Goal: Information Seeking & Learning: Learn about a topic

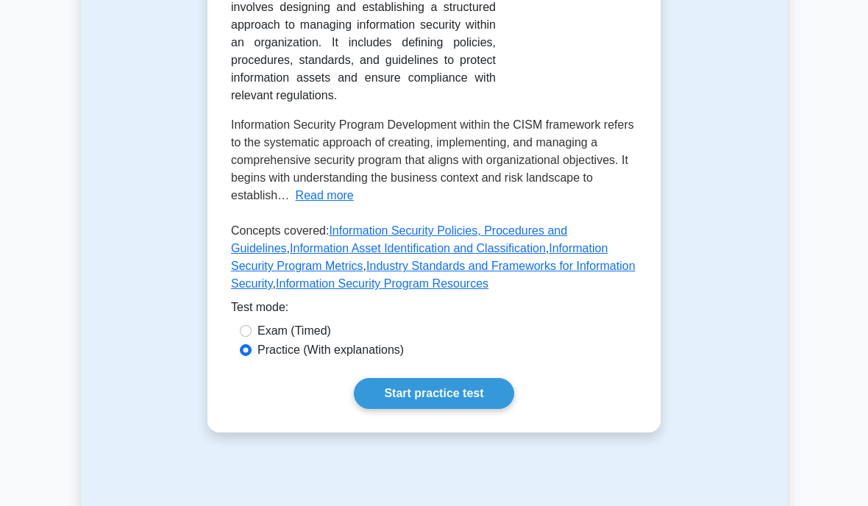
scroll to position [391, 0]
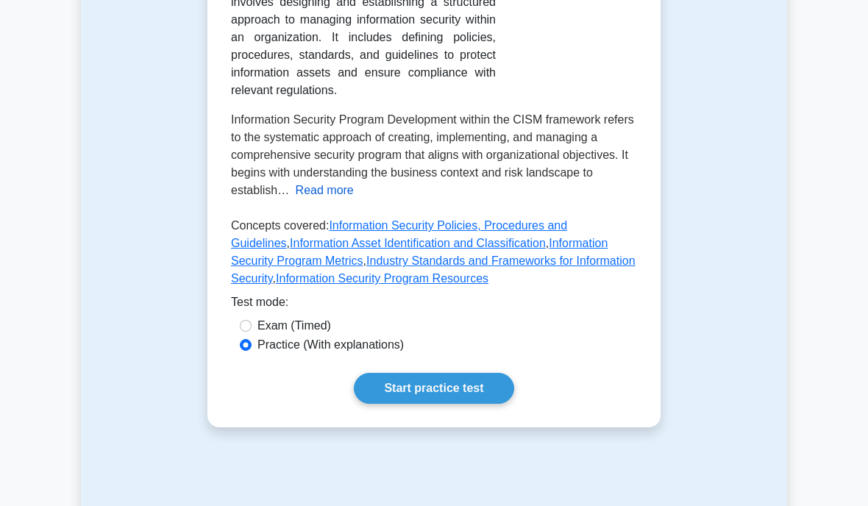
click at [335, 199] on button "Read more" at bounding box center [325, 191] width 58 height 18
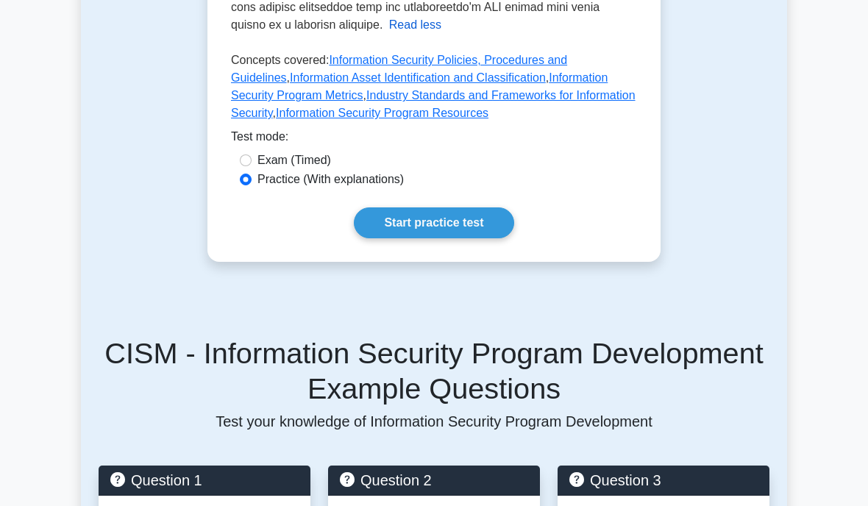
scroll to position [1000, 0]
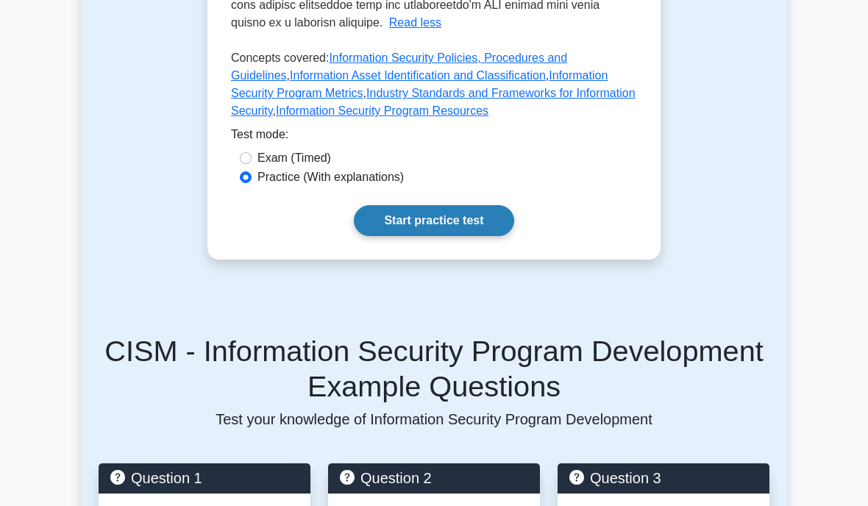
click at [438, 236] on link "Start practice test" at bounding box center [434, 220] width 160 height 31
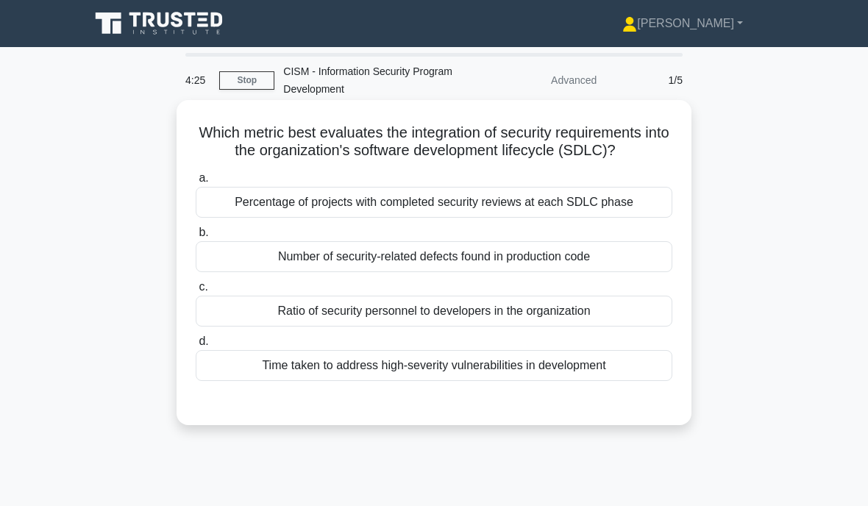
click at [275, 238] on div "a. Percentage of projects with completed security reviews at each SDLC phase b.…" at bounding box center [434, 275] width 494 height 218
click at [287, 218] on div "Percentage of projects with completed security reviews at each SDLC phase" at bounding box center [434, 202] width 477 height 31
click at [196, 183] on input "a. Percentage of projects with completed security reviews at each SDLC phase" at bounding box center [196, 179] width 0 height 10
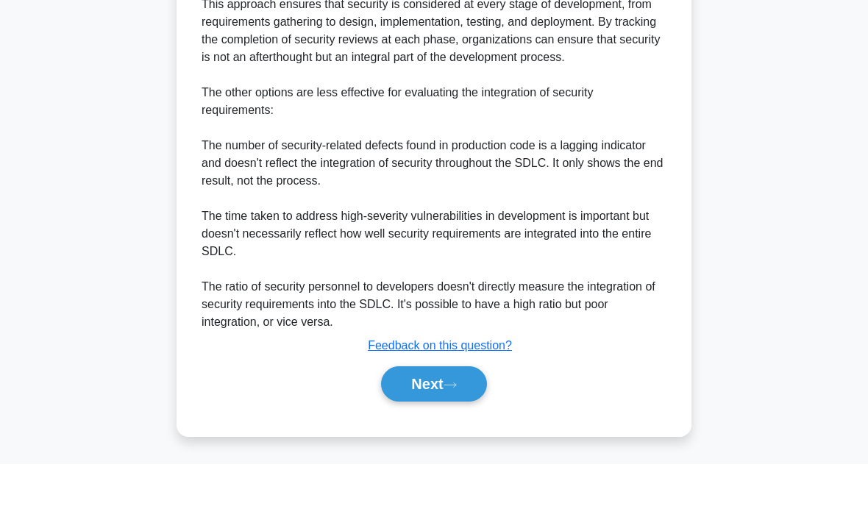
scroll to position [525, 0]
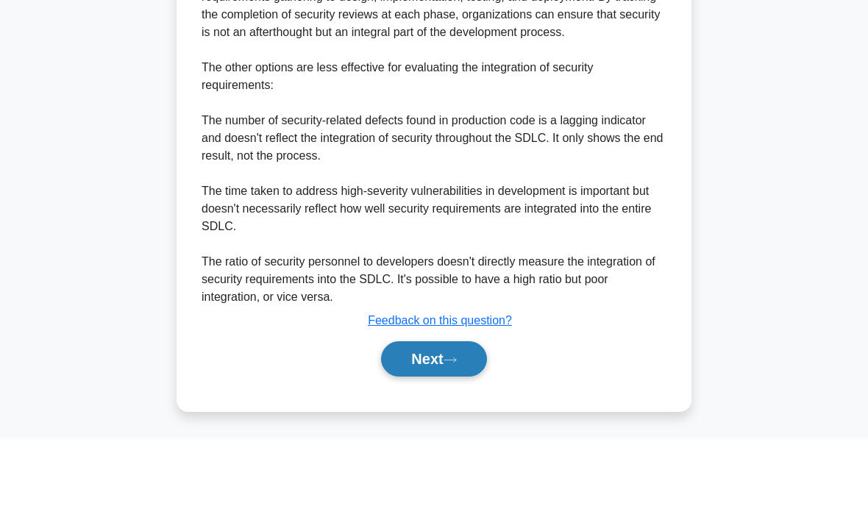
click at [408, 408] on button "Next" at bounding box center [433, 425] width 105 height 35
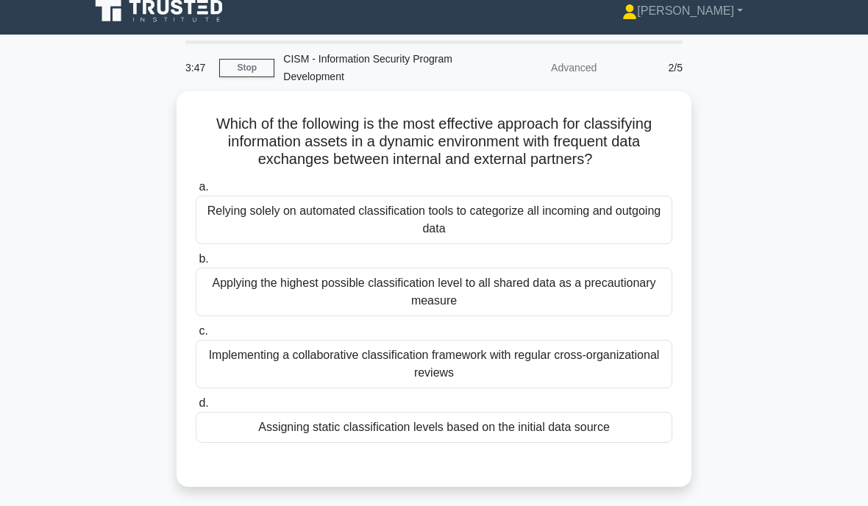
scroll to position [20, 0]
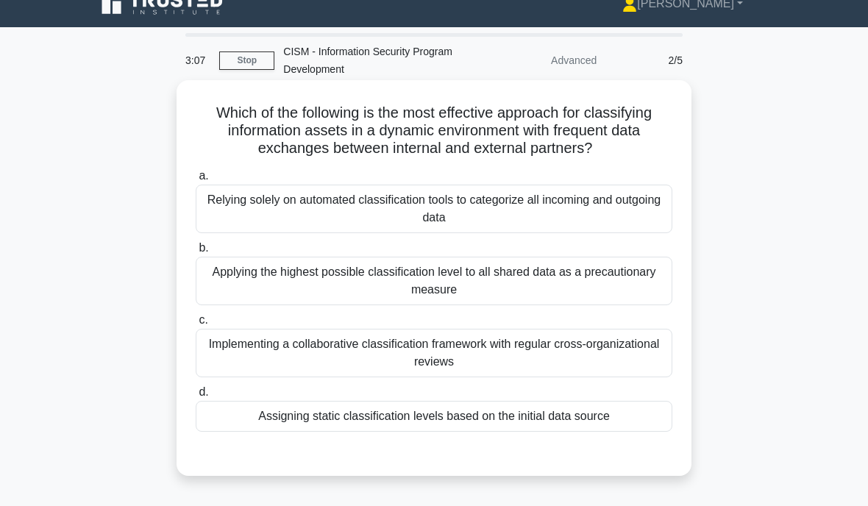
click at [385, 365] on div "Implementing a collaborative classification framework with regular cross-organi…" at bounding box center [434, 353] width 477 height 49
click at [196, 325] on input "c. Implementing a collaborative classification framework with regular cross-org…" at bounding box center [196, 321] width 0 height 10
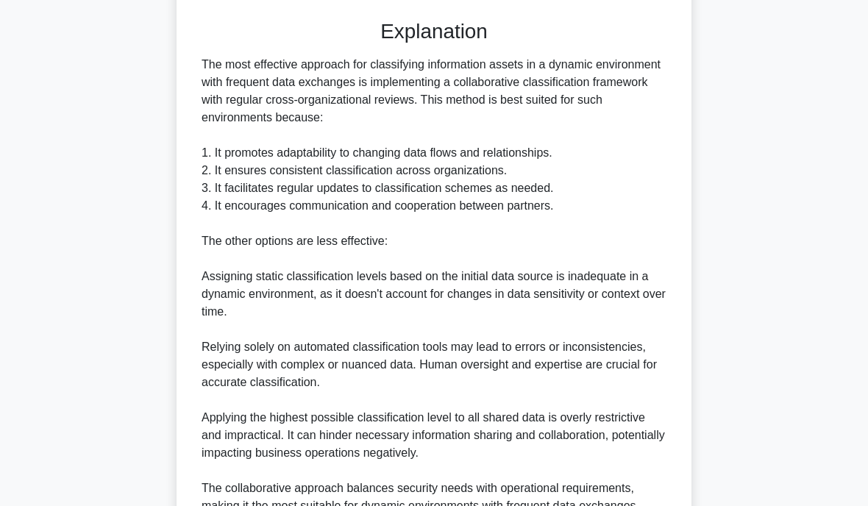
scroll to position [452, 0]
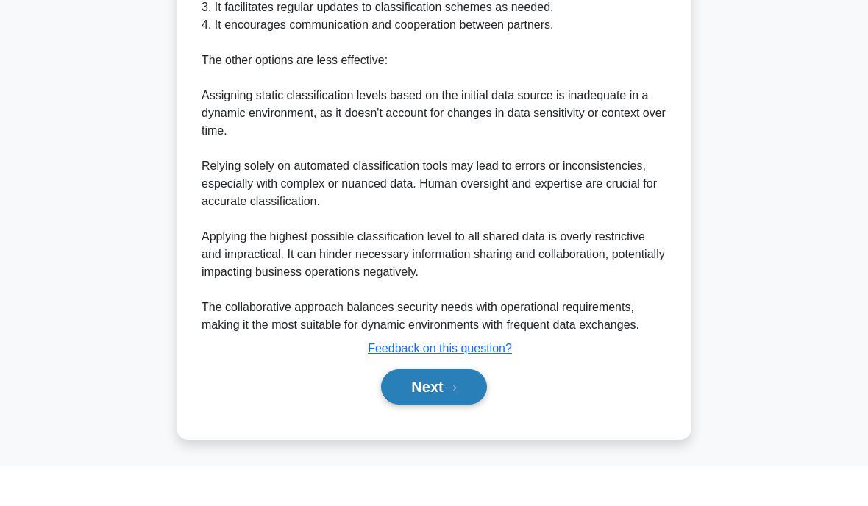
click at [420, 408] on button "Next" at bounding box center [433, 425] width 105 height 35
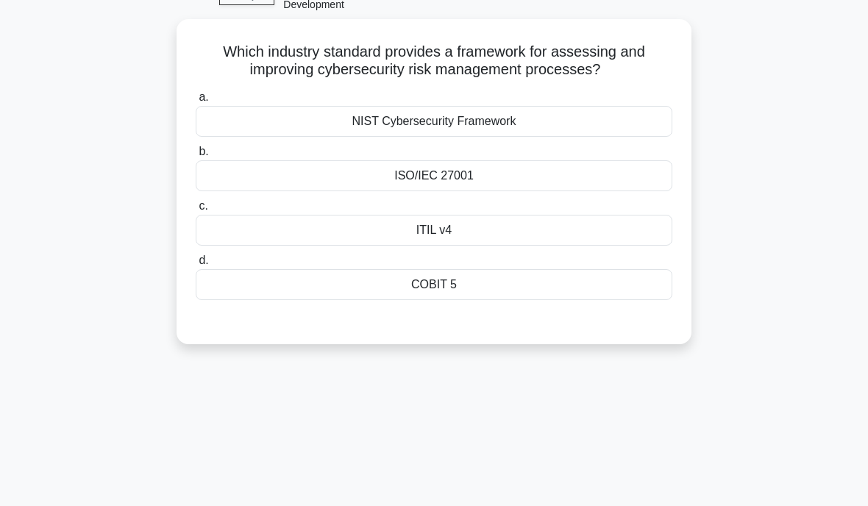
scroll to position [75, 0]
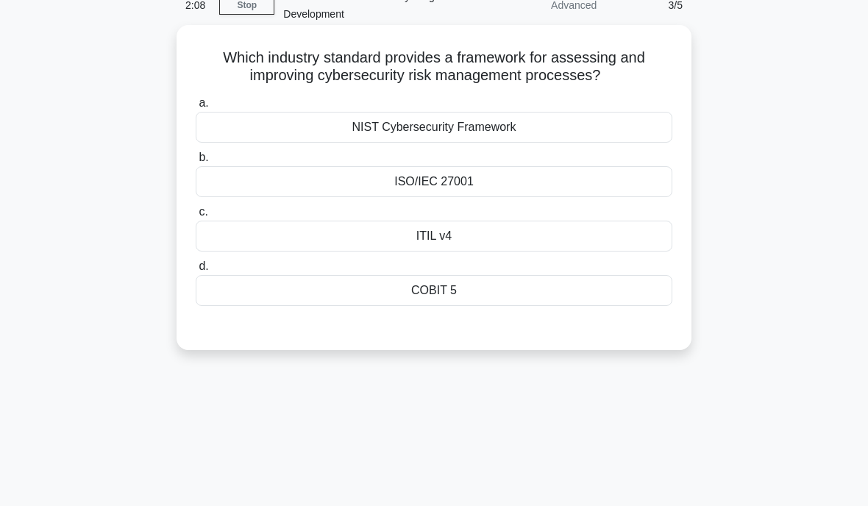
click at [377, 129] on div "NIST Cybersecurity Framework" at bounding box center [434, 127] width 477 height 31
click at [196, 108] on input "a. NIST Cybersecurity Framework" at bounding box center [196, 104] width 0 height 10
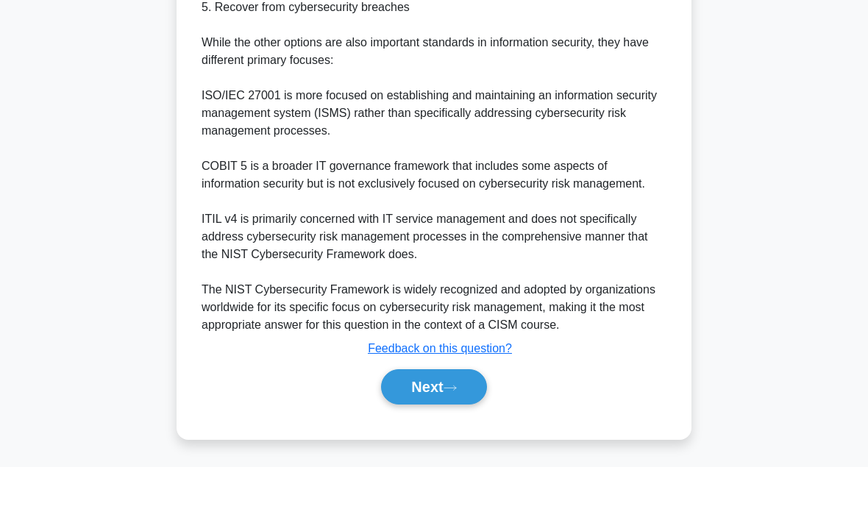
scroll to position [649, 0]
click at [404, 408] on button "Next" at bounding box center [433, 425] width 105 height 35
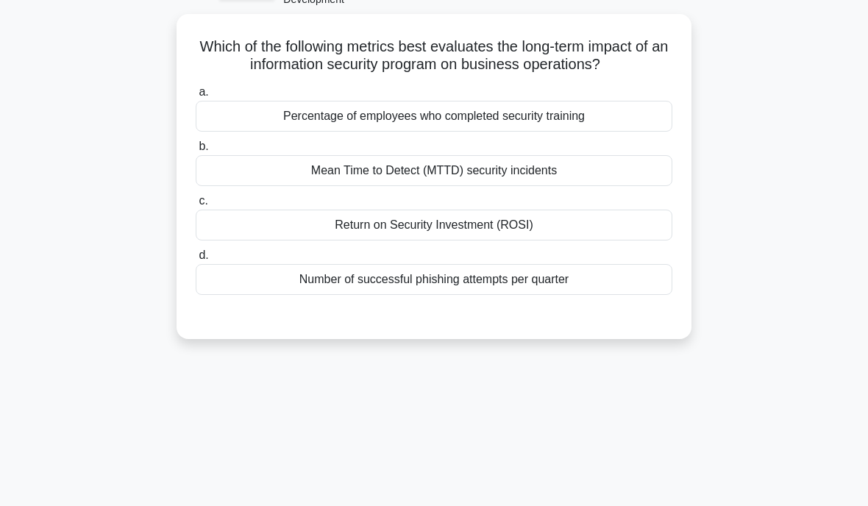
scroll to position [74, 0]
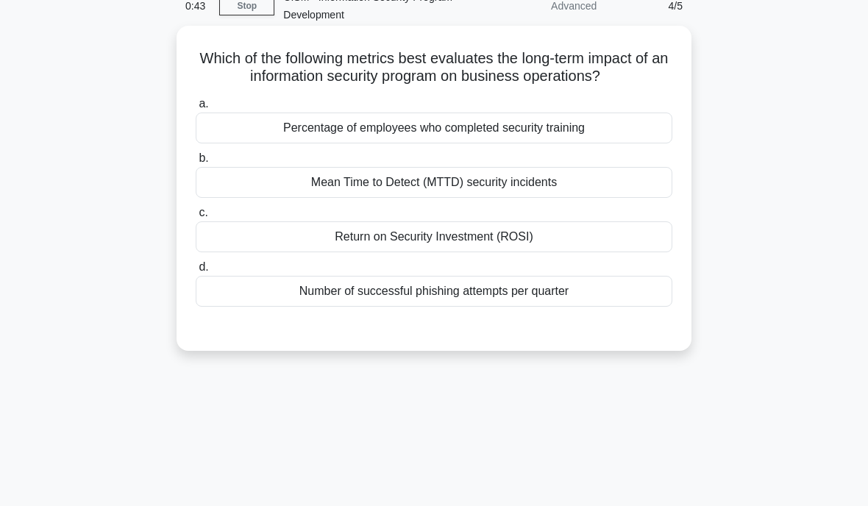
click at [436, 198] on div "Mean Time to Detect (MTTD) security incidents" at bounding box center [434, 182] width 477 height 31
click at [196, 163] on input "b. Mean Time to Detect (MTTD) security incidents" at bounding box center [196, 159] width 0 height 10
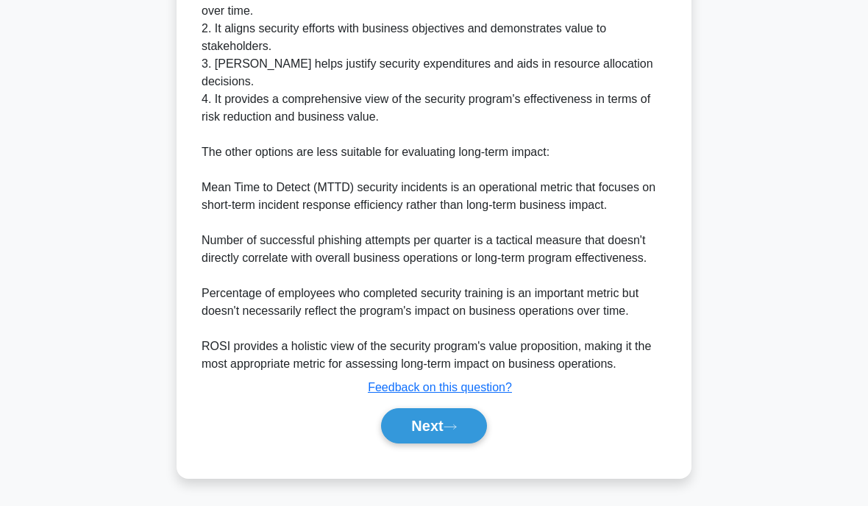
scroll to position [624, 0]
click at [448, 418] on button "Next" at bounding box center [433, 425] width 105 height 35
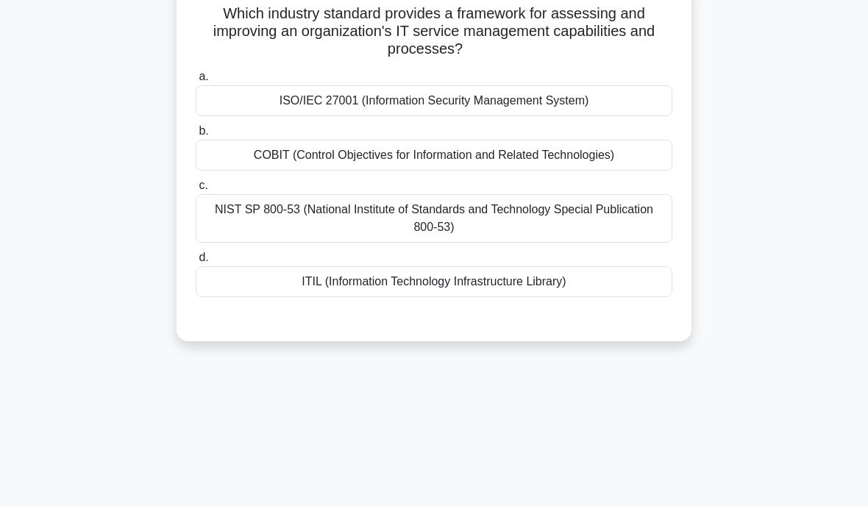
scroll to position [122, 0]
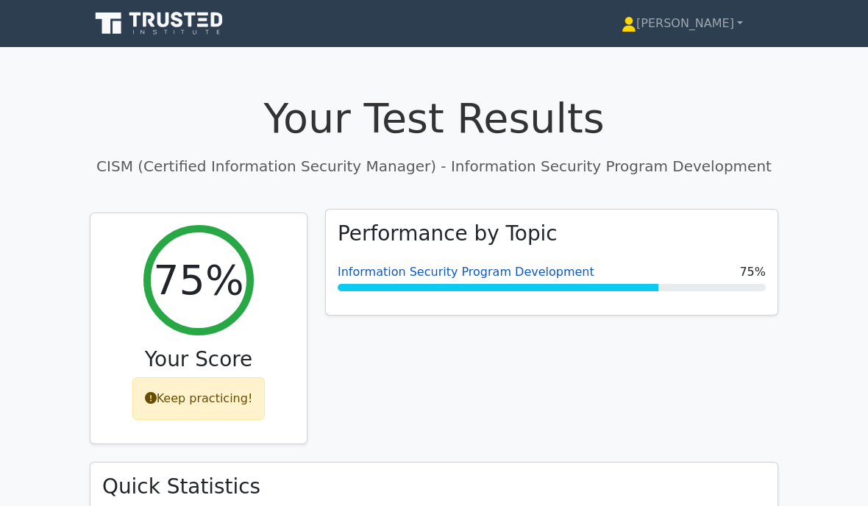
click at [448, 277] on link "Information Security Program Development" at bounding box center [466, 272] width 257 height 14
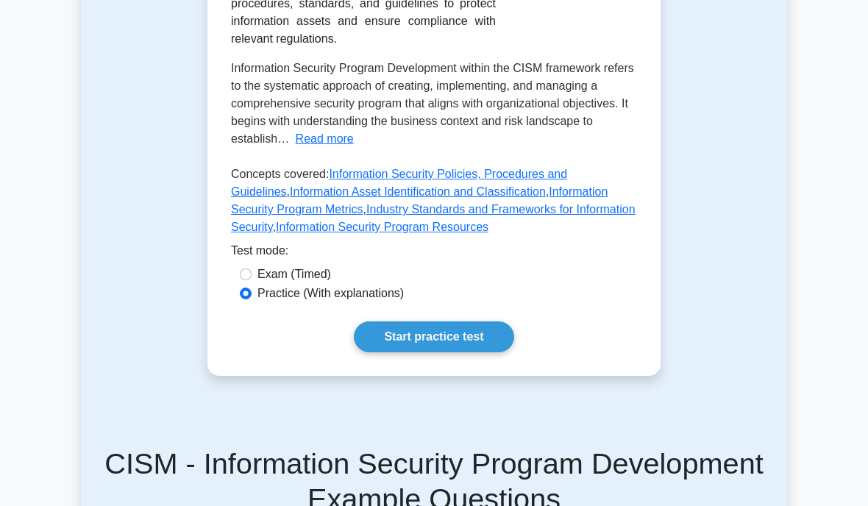
scroll to position [433, 0]
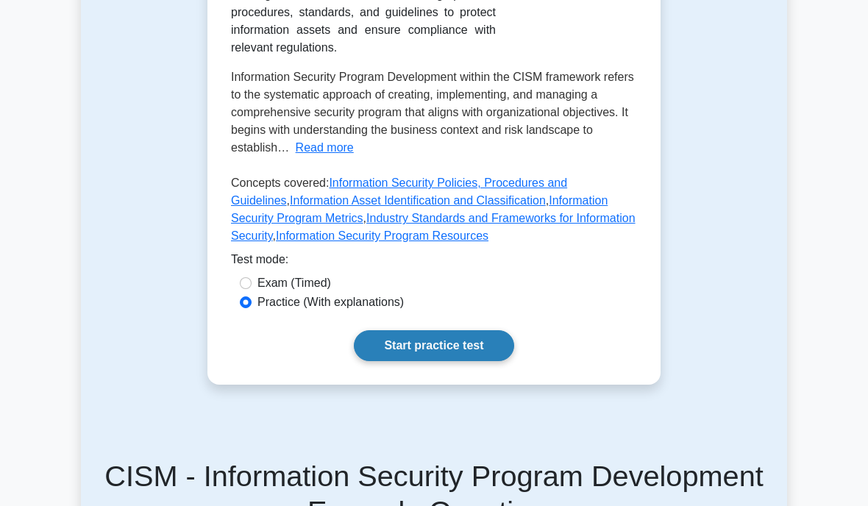
click at [416, 361] on link "Start practice test" at bounding box center [434, 345] width 160 height 31
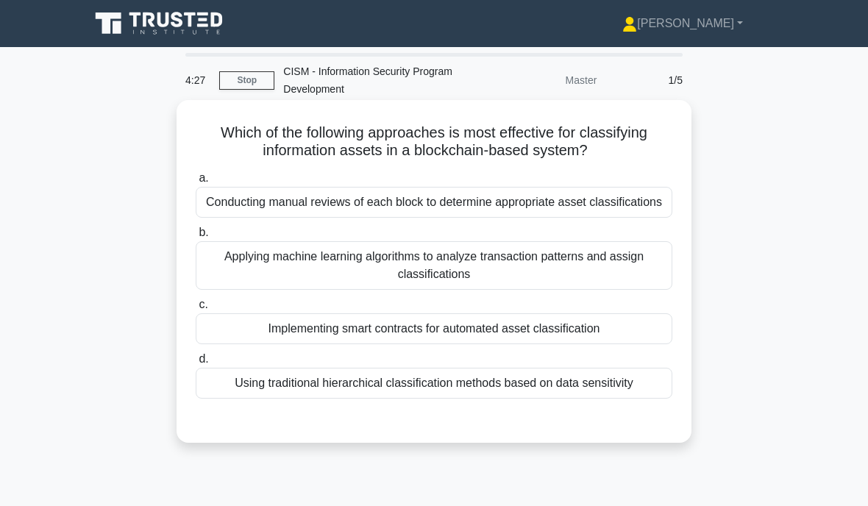
click at [458, 290] on div "Applying machine learning algorithms to analyze transaction patterns and assign…" at bounding box center [434, 265] width 477 height 49
click at [196, 238] on input "b. Applying machine learning algorithms to analyze transaction patterns and ass…" at bounding box center [196, 233] width 0 height 10
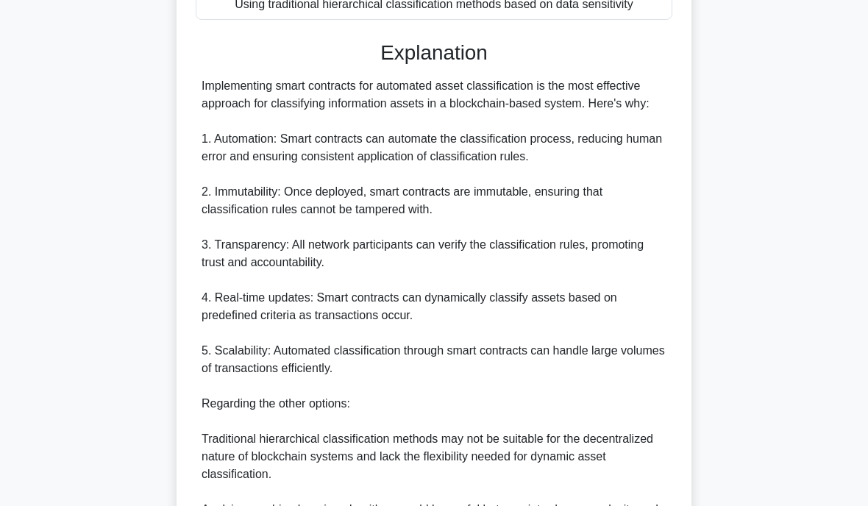
scroll to position [383, 0]
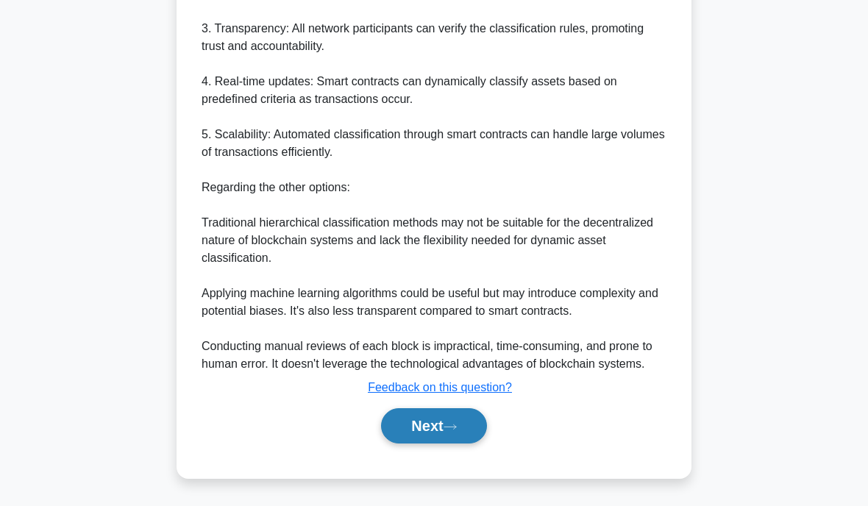
click at [428, 444] on button "Next" at bounding box center [433, 425] width 105 height 35
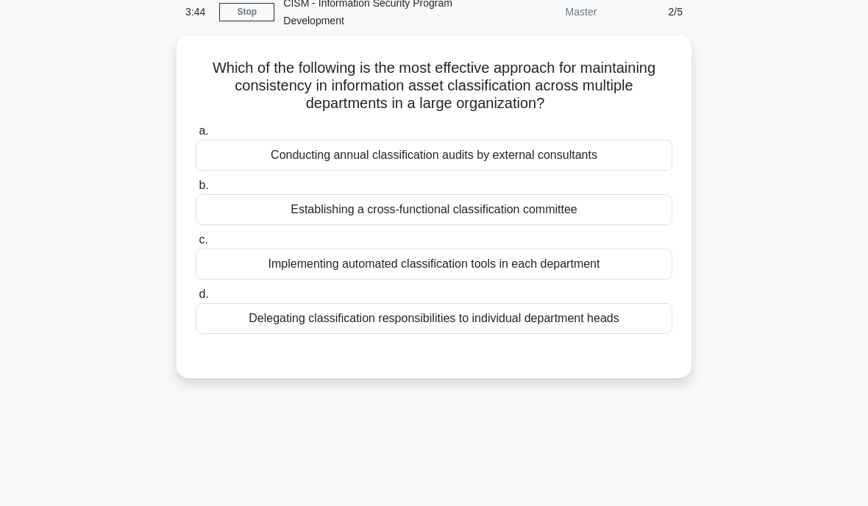
scroll to position [68, 0]
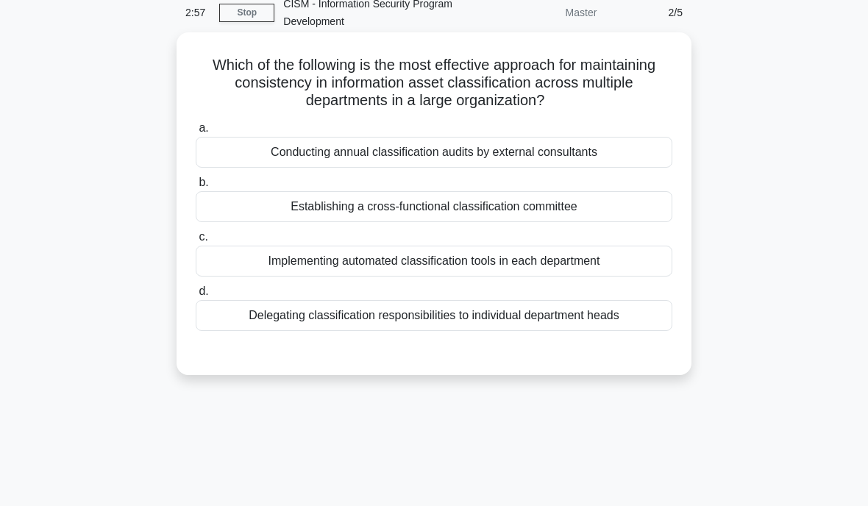
click at [461, 206] on div "Establishing a cross-functional classification committee" at bounding box center [434, 206] width 477 height 31
click at [196, 188] on input "b. Establishing a cross-functional classification committee" at bounding box center [196, 183] width 0 height 10
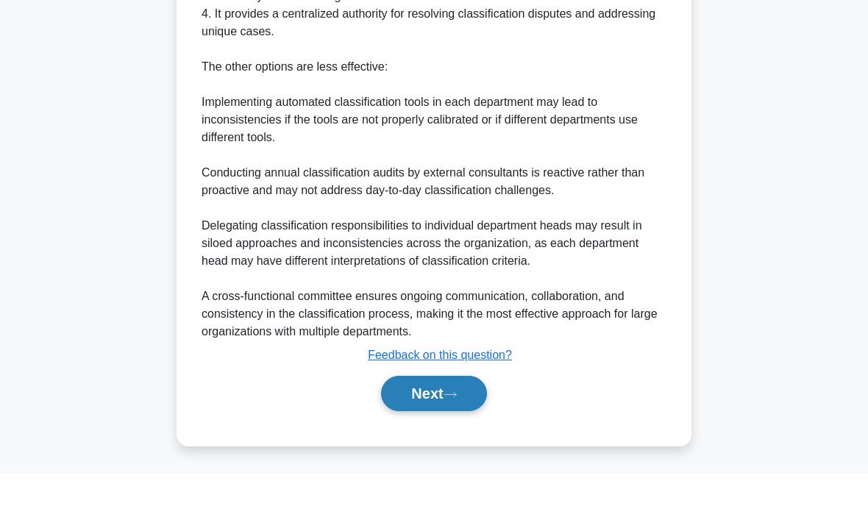
click at [430, 408] on button "Next" at bounding box center [433, 425] width 105 height 35
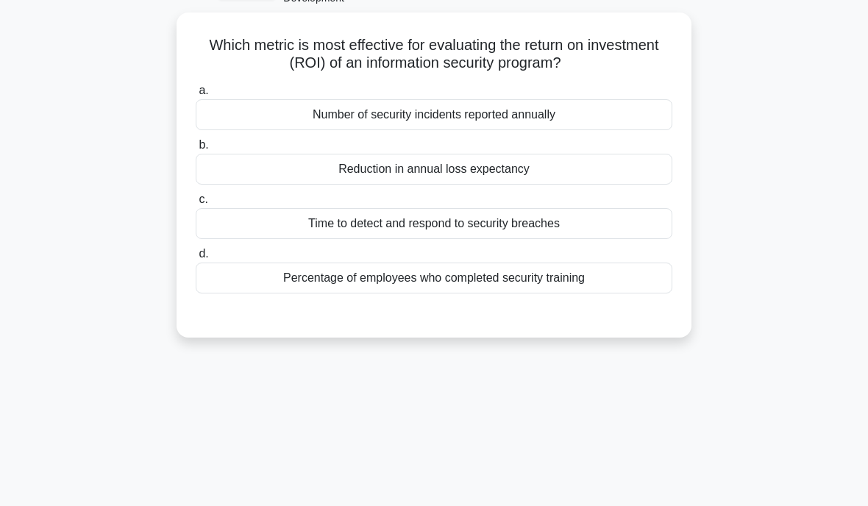
scroll to position [73, 0]
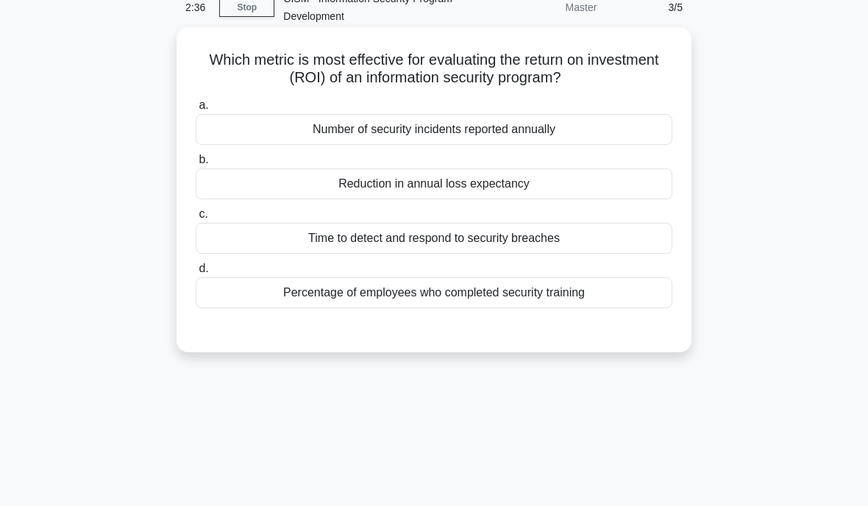
click at [423, 189] on div "Reduction in annual loss expectancy" at bounding box center [434, 183] width 477 height 31
click at [196, 165] on input "b. Reduction in annual loss expectancy" at bounding box center [196, 160] width 0 height 10
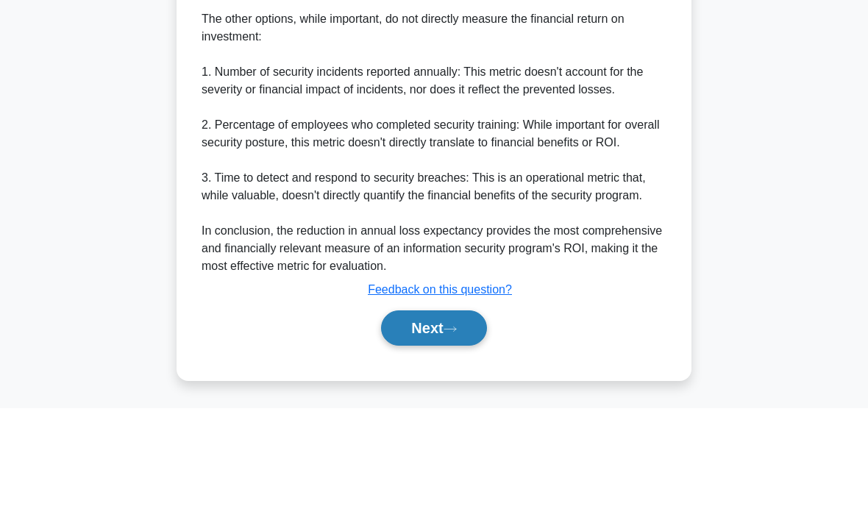
click at [422, 408] on button "Next" at bounding box center [433, 425] width 105 height 35
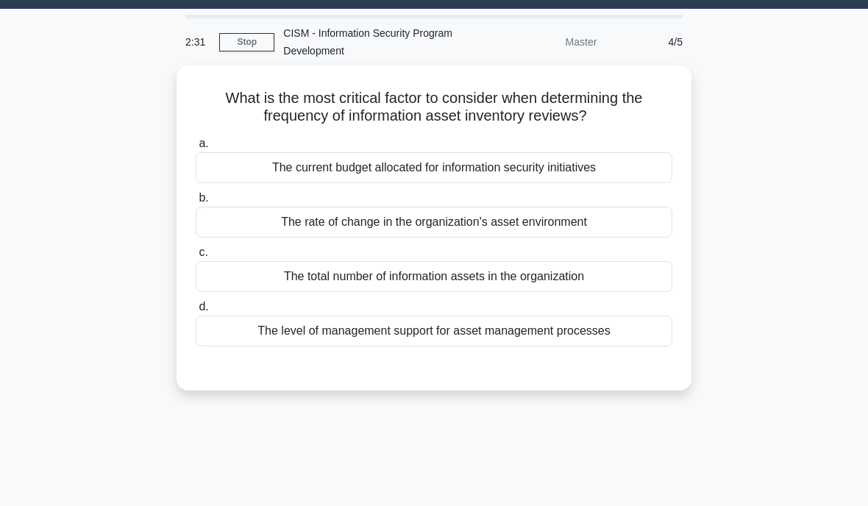
scroll to position [0, 0]
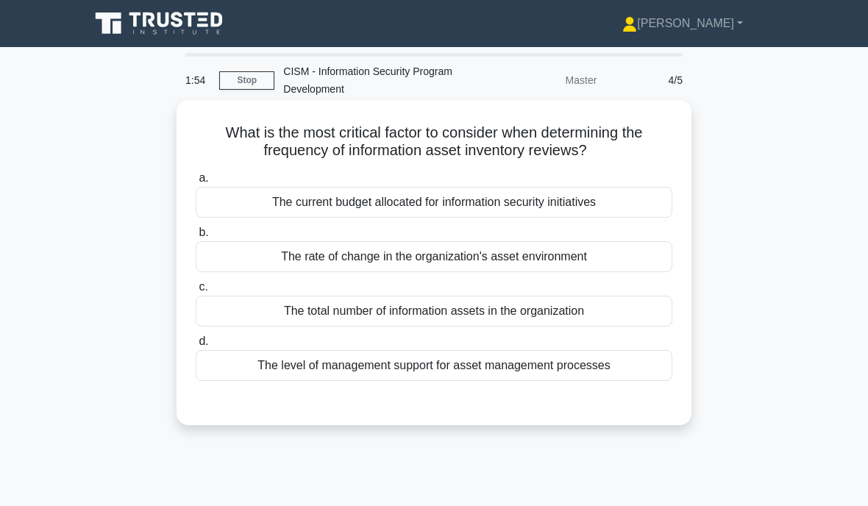
click at [395, 309] on div "The total number of information assets in the organization" at bounding box center [434, 311] width 477 height 31
click at [196, 292] on input "c. The total number of information assets in the organization" at bounding box center [196, 288] width 0 height 10
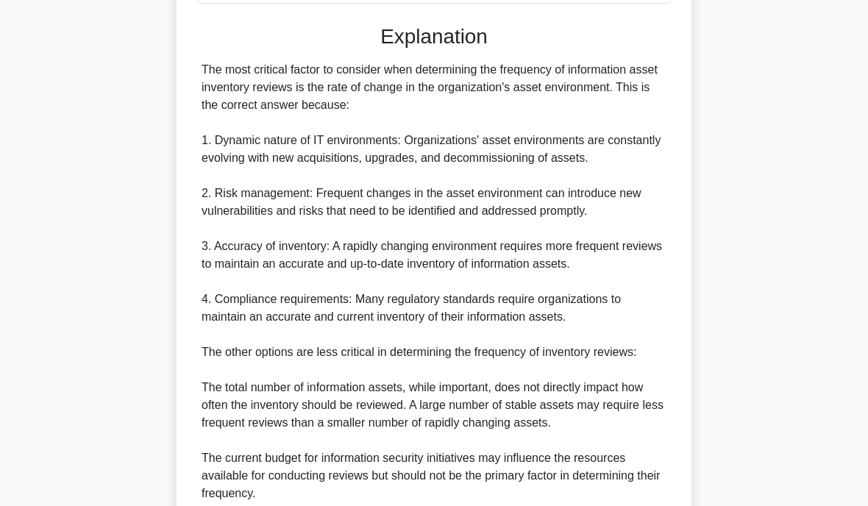
scroll to position [365, 0]
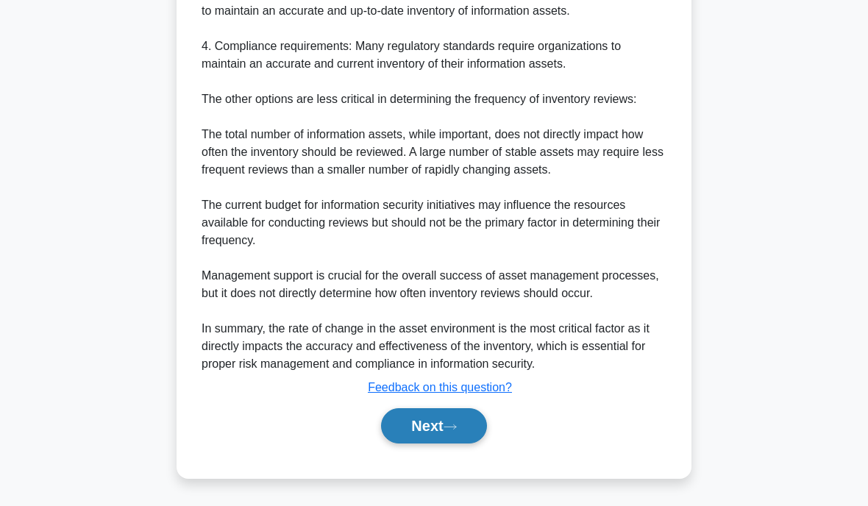
click at [435, 444] on button "Next" at bounding box center [433, 425] width 105 height 35
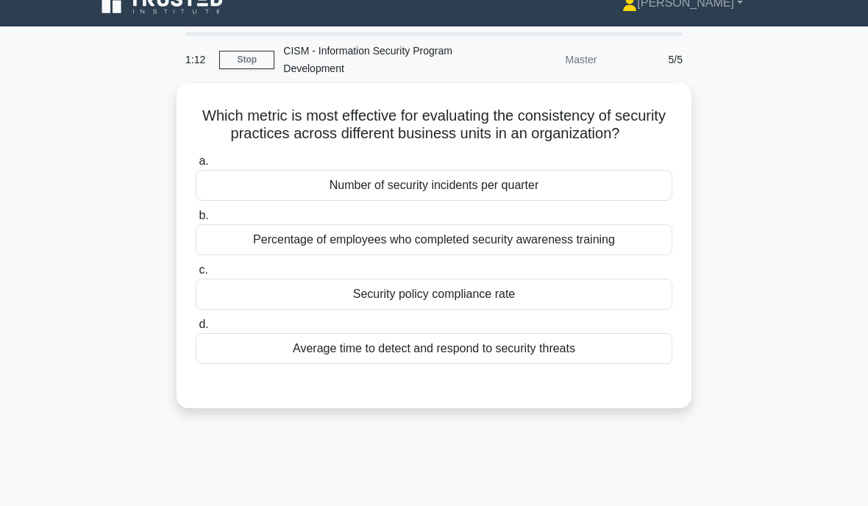
scroll to position [0, 0]
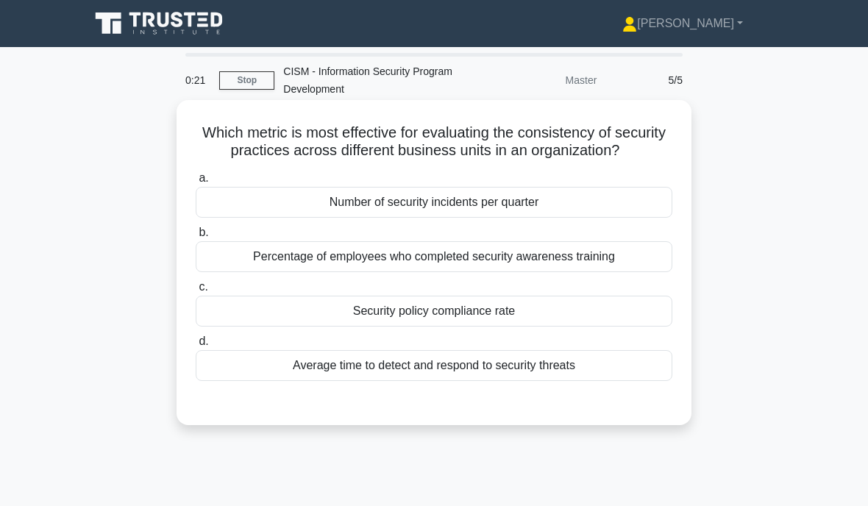
click at [401, 216] on div "Number of security incidents per quarter" at bounding box center [434, 202] width 477 height 31
click at [196, 183] on input "a. Number of security incidents per quarter" at bounding box center [196, 179] width 0 height 10
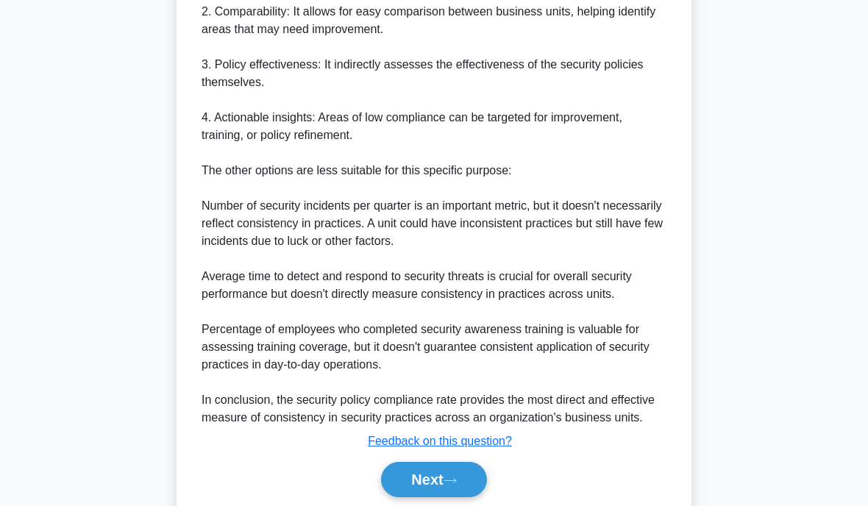
scroll to position [617, 0]
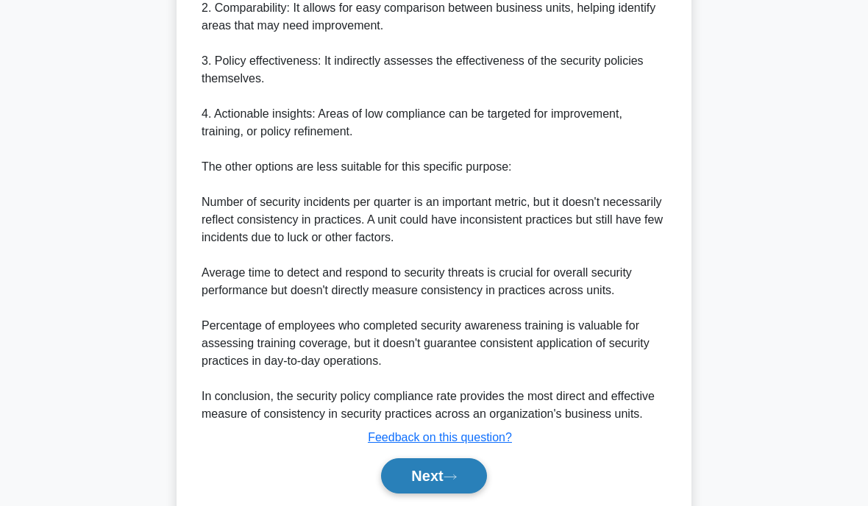
click at [430, 494] on button "Next" at bounding box center [433, 475] width 105 height 35
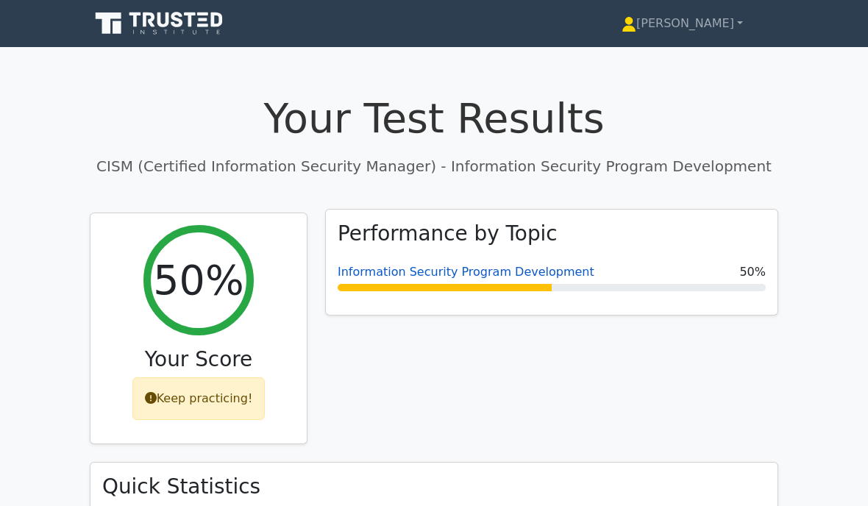
click at [394, 276] on link "Information Security Program Development" at bounding box center [466, 272] width 257 height 14
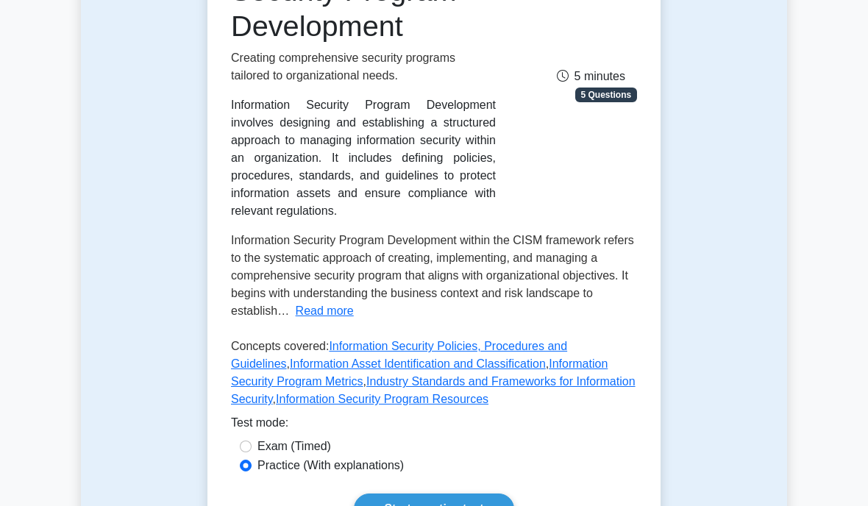
scroll to position [277, 0]
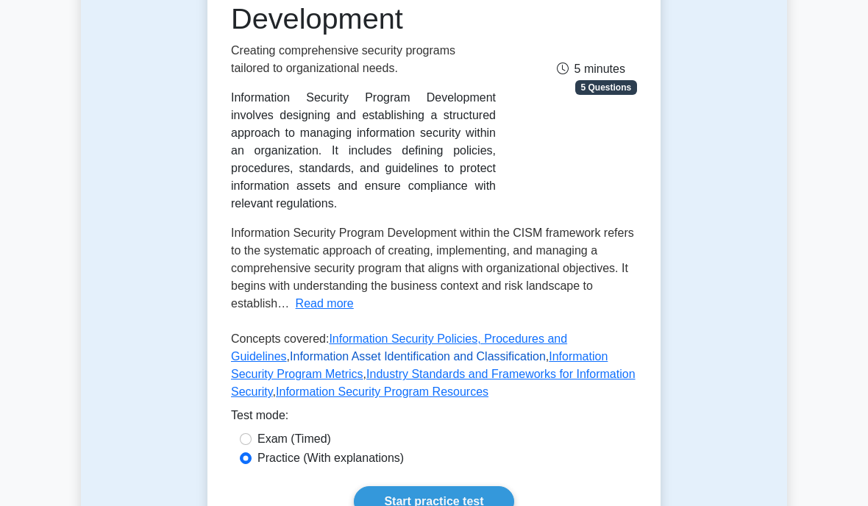
click at [367, 363] on link "Information Asset Identification and Classification" at bounding box center [418, 356] width 256 height 13
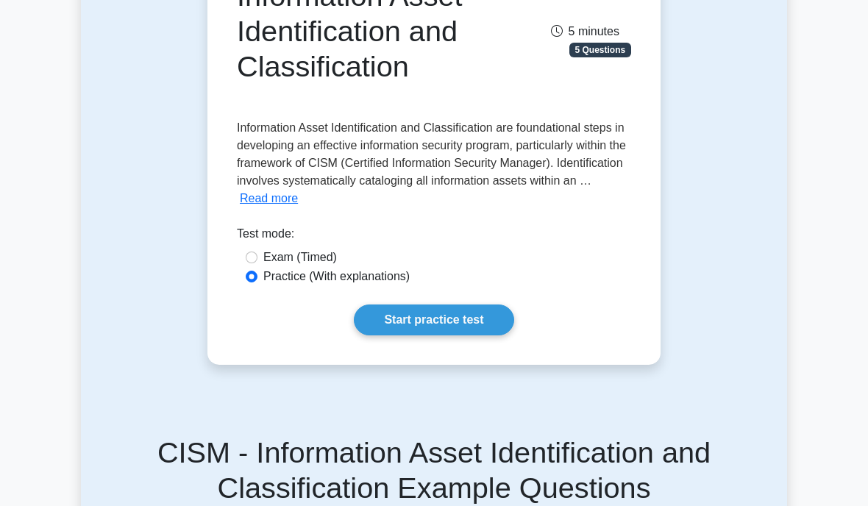
scroll to position [199, 0]
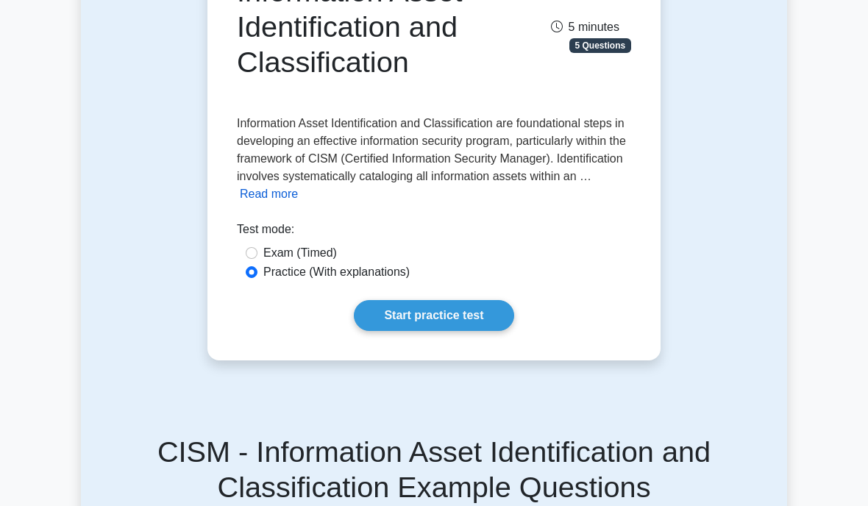
click at [268, 203] on button "Read more" at bounding box center [269, 194] width 58 height 18
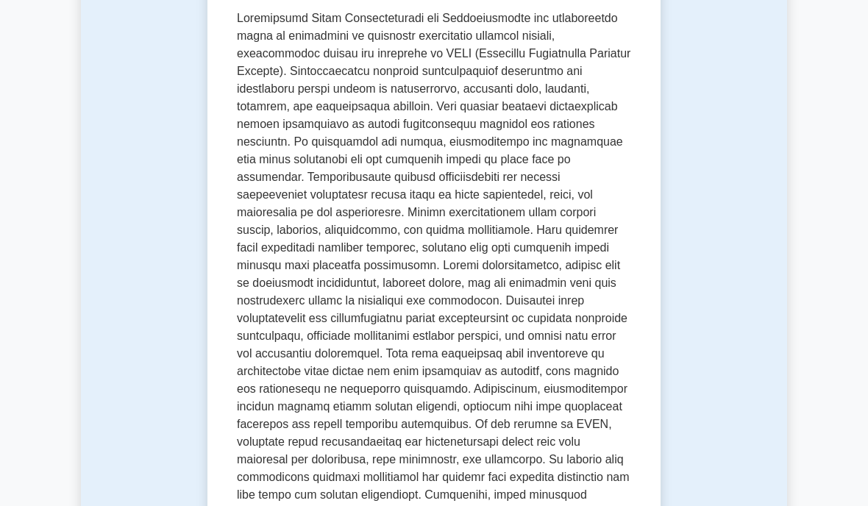
scroll to position [315, 0]
